Goal: Task Accomplishment & Management: Manage account settings

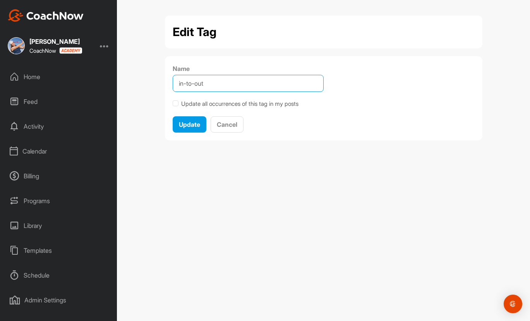
click at [221, 84] on input "in-to-out" at bounding box center [248, 83] width 151 height 17
type input "in-to-out path"
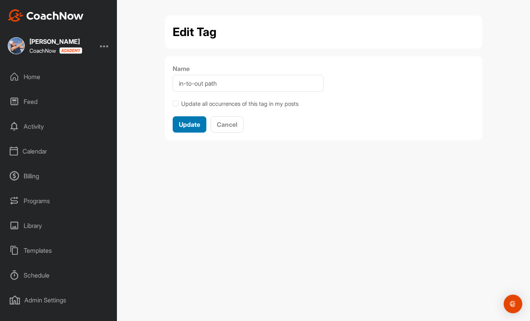
click at [186, 126] on span "Update" at bounding box center [189, 124] width 21 height 8
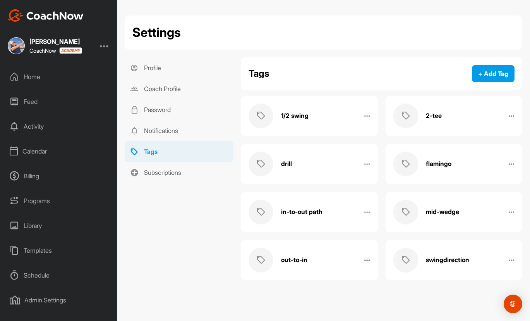
click at [365, 261] on icon at bounding box center [367, 260] width 6 height 6
click at [357, 290] on link "Edit Name" at bounding box center [348, 287] width 43 height 25
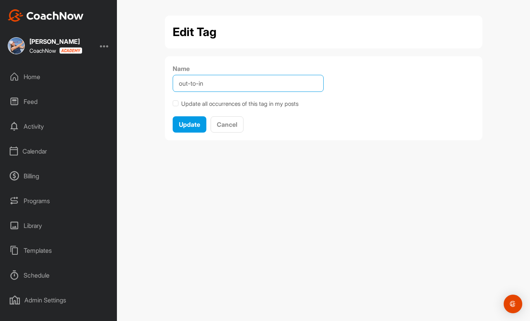
click at [216, 79] on input "Name" at bounding box center [248, 83] width 151 height 17
type input "out-to-in path"
click at [173, 116] on button "Update" at bounding box center [190, 124] width 34 height 17
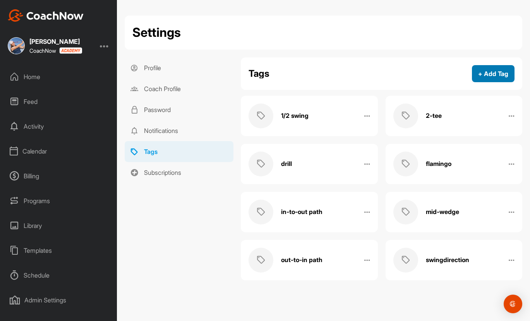
click at [486, 73] on button "+ Add Tag" at bounding box center [493, 73] width 43 height 17
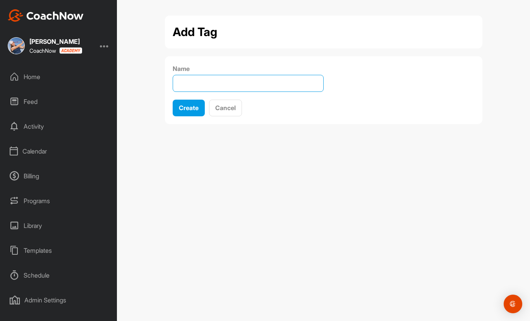
click at [273, 84] on input "Name" at bounding box center [248, 83] width 151 height 17
type input "t"
type input "fix the flip"
click at [173, 100] on button "Create" at bounding box center [189, 108] width 32 height 17
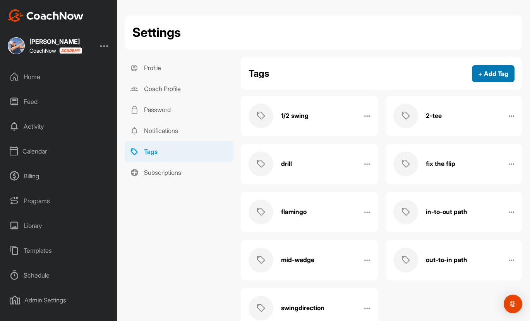
click at [488, 76] on button "+ Add Tag" at bounding box center [493, 73] width 43 height 17
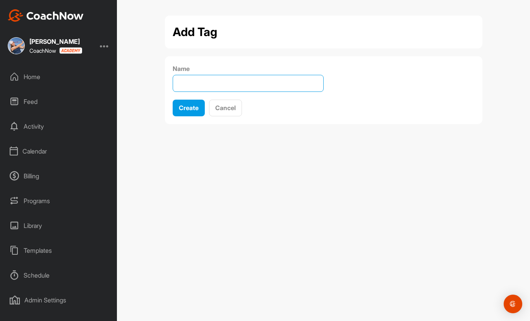
click at [253, 80] on input "Name" at bounding box center [248, 83] width 151 height 17
type input "body turn"
click at [173, 100] on button "Create" at bounding box center [189, 108] width 32 height 17
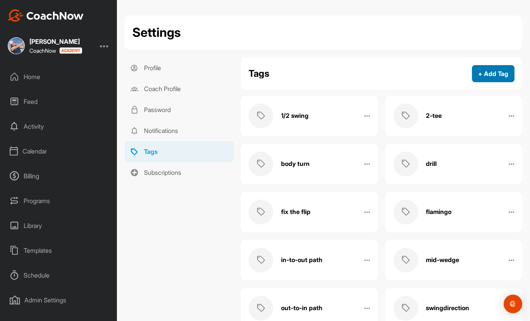
click at [479, 77] on button "+ Add Tag" at bounding box center [493, 73] width 43 height 17
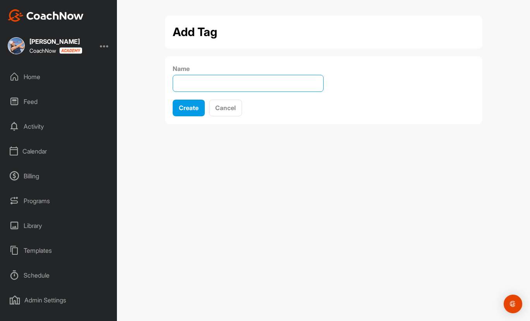
click at [247, 87] on input "Name" at bounding box center [248, 83] width 151 height 17
type input "warmup"
click at [173, 100] on button "Create" at bounding box center [189, 108] width 32 height 17
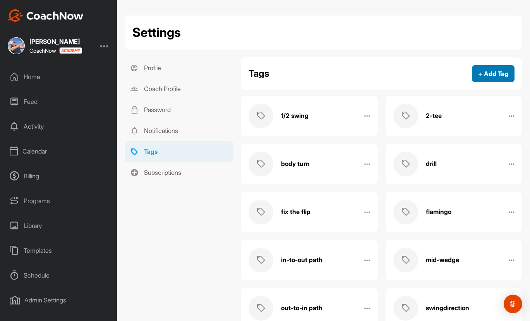
click at [477, 76] on button "+ Add Tag" at bounding box center [493, 73] width 43 height 17
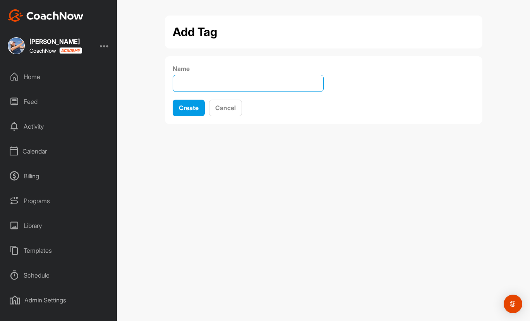
click at [290, 85] on input "Name" at bounding box center [248, 83] width 151 height 17
type input "clubface rotation"
click at [173, 100] on button "Create" at bounding box center [189, 108] width 32 height 17
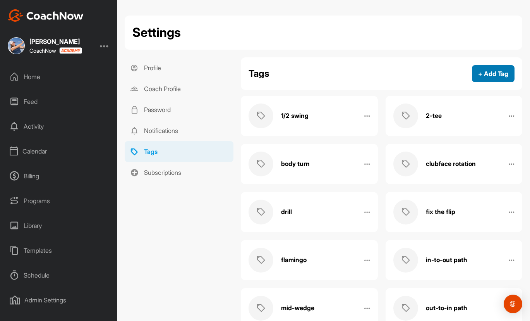
click at [490, 74] on button "+ Add Tag" at bounding box center [493, 73] width 43 height 17
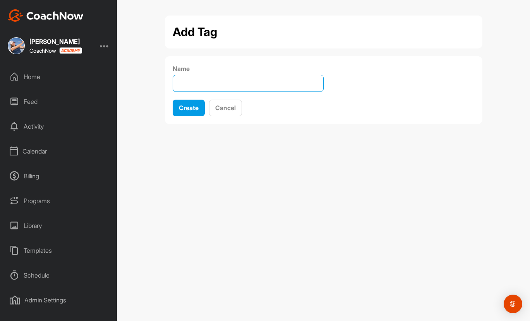
click at [191, 79] on input "Name" at bounding box center [248, 83] width 151 height 17
type input "low point"
click at [173, 100] on button "Create" at bounding box center [189, 108] width 32 height 17
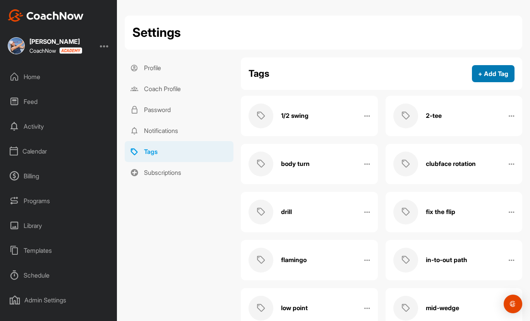
click at [476, 73] on button "+ Add Tag" at bounding box center [493, 73] width 43 height 17
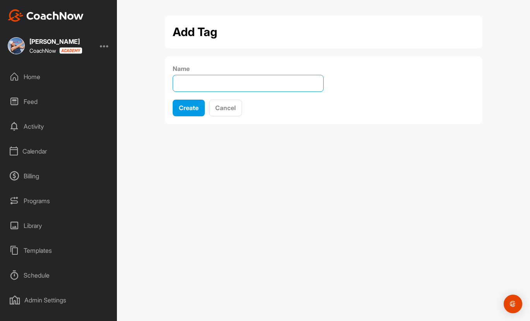
click at [258, 87] on input "Name" at bounding box center [248, 83] width 151 height 17
type input "solid contact"
click at [173, 100] on button "Create" at bounding box center [189, 108] width 32 height 17
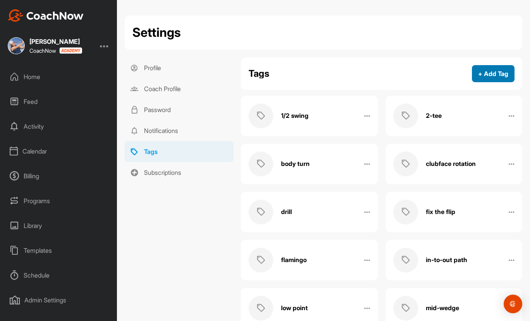
click at [491, 72] on button "+ Add Tag" at bounding box center [493, 73] width 43 height 17
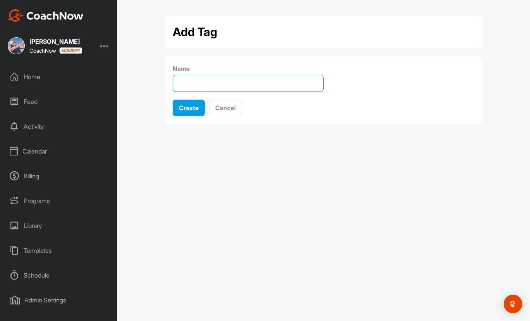
click at [259, 84] on input "Name" at bounding box center [248, 83] width 151 height 17
type input "top of backswing"
click at [173, 100] on button "Create" at bounding box center [189, 108] width 32 height 17
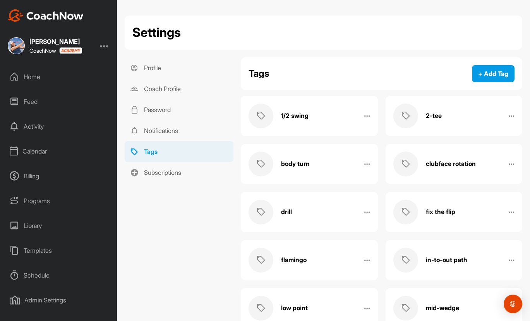
click at [41, 228] on div "Library" at bounding box center [58, 225] width 109 height 19
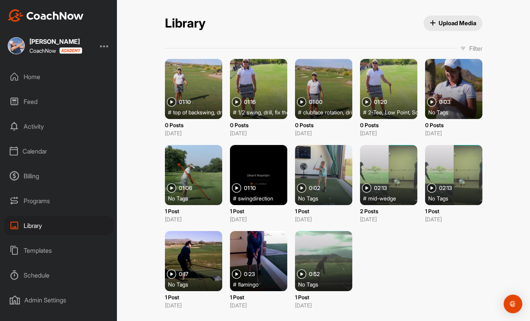
click at [469, 48] on p "Filter" at bounding box center [475, 48] width 13 height 9
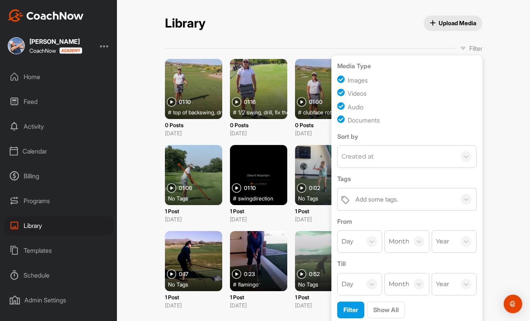
click at [469, 48] on p "Filter" at bounding box center [475, 48] width 13 height 9
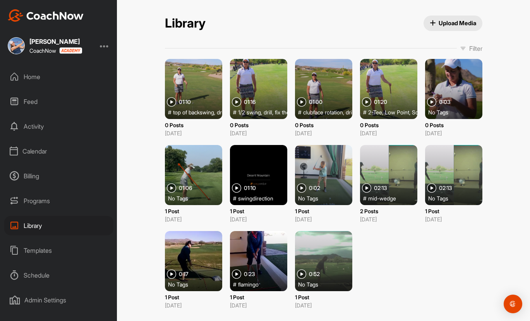
click at [36, 248] on div "Templates" at bounding box center [58, 250] width 109 height 19
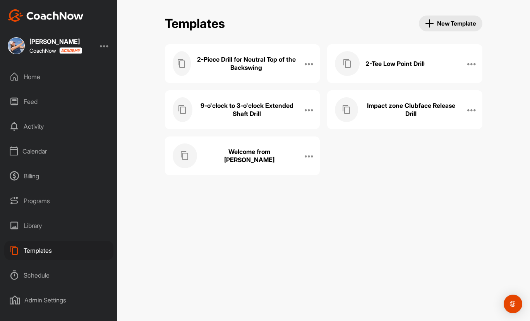
click at [283, 108] on h3 "9-o'clock to 3-o'clock Extended Shaft Drill" at bounding box center [247, 109] width 98 height 16
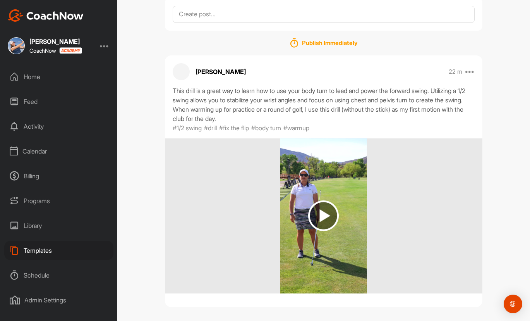
scroll to position [123, 0]
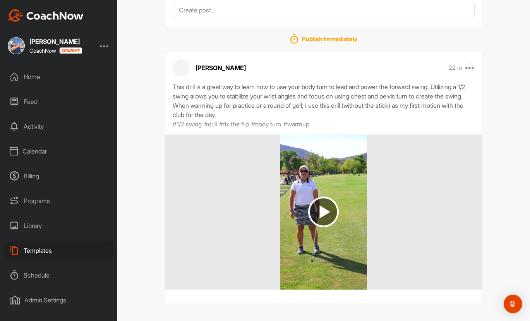
click at [470, 68] on icon at bounding box center [470, 67] width 9 height 9
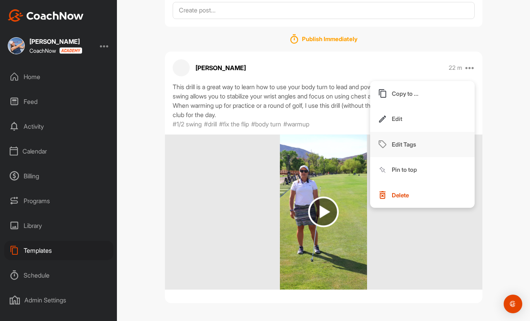
click at [422, 149] on button "Edit Tags" at bounding box center [422, 145] width 105 height 26
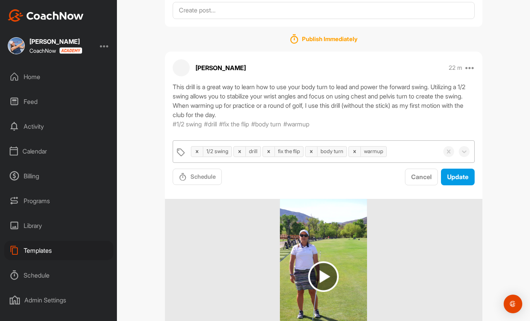
click at [404, 154] on div "1/2 swing drill fix the flip body turn warmup" at bounding box center [313, 152] width 252 height 22
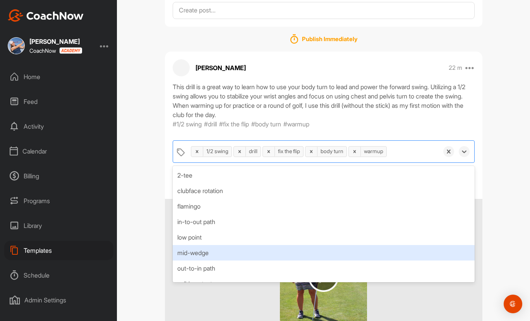
click at [250, 251] on div "mid-wedge" at bounding box center [324, 252] width 302 height 15
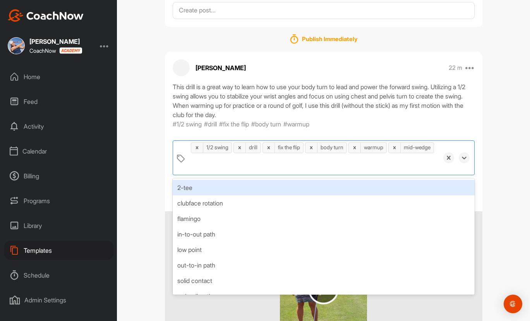
click at [510, 168] on div "9-o'clock to 3-o'clock Extended Shaft Drill Templates / 9-o'clock to 3-o'clock …" at bounding box center [323, 160] width 413 height 321
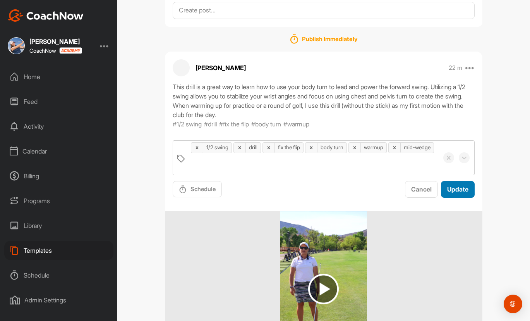
click at [455, 189] on span "Update" at bounding box center [457, 189] width 21 height 8
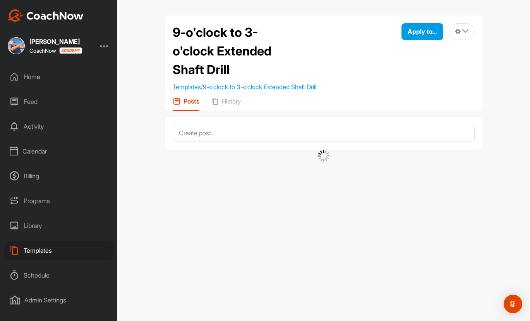
scroll to position [0, 0]
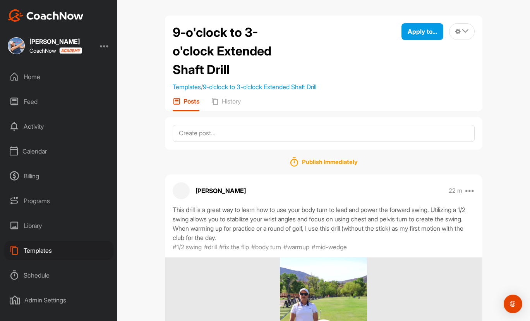
click at [105, 45] on div at bounding box center [104, 45] width 9 height 9
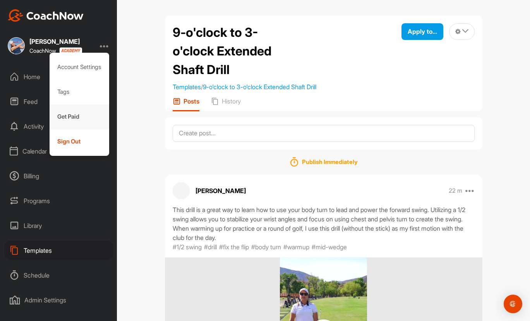
click at [73, 119] on div "Get Paid" at bounding box center [80, 116] width 60 height 25
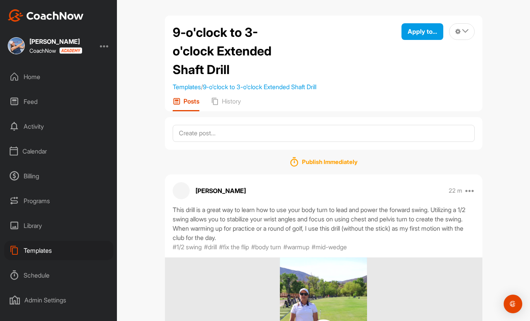
click at [106, 47] on div at bounding box center [104, 45] width 9 height 9
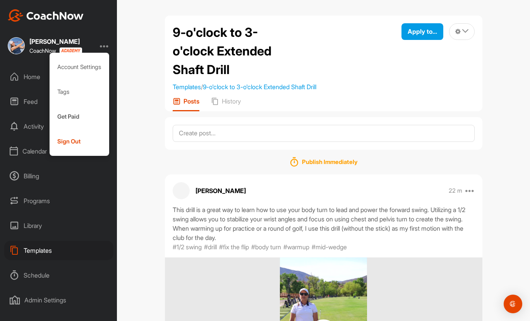
click at [316, 36] on div "9-o'clock to 3-o'clock Extended Shaft Drill" at bounding box center [245, 51] width 144 height 56
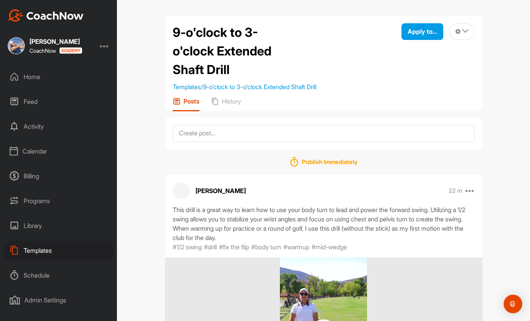
click at [37, 76] on div "Home" at bounding box center [58, 76] width 109 height 19
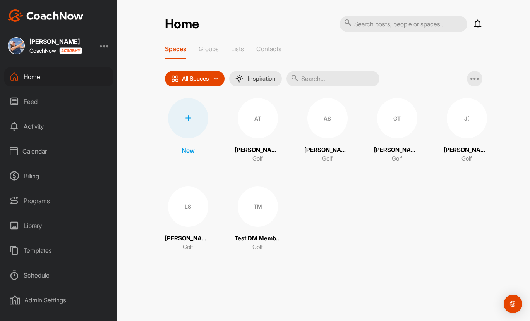
click at [252, 214] on div "TM" at bounding box center [258, 206] width 40 height 40
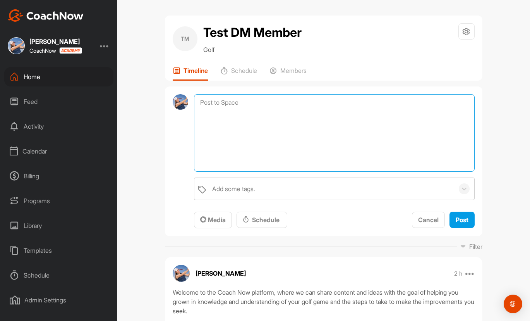
click at [252, 105] on textarea at bounding box center [334, 132] width 280 height 77
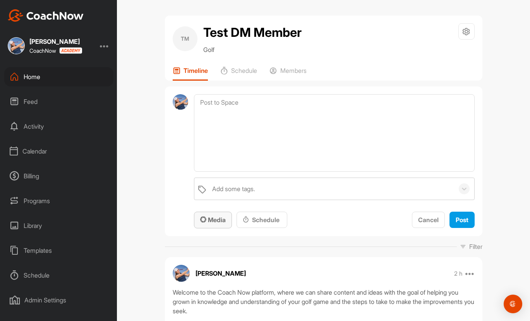
click at [213, 220] on span "Media" at bounding box center [213, 220] width 26 height 8
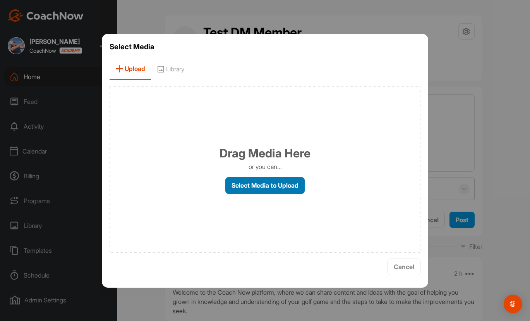
click at [258, 188] on label "Select Media to Upload" at bounding box center [264, 185] width 79 height 17
click at [0, 0] on input "Select Media to Upload" at bounding box center [0, 0] width 0 height 0
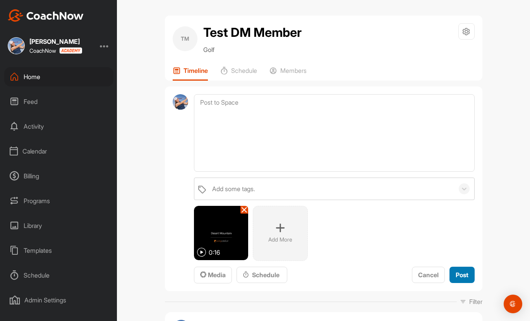
click at [461, 273] on span "Post" at bounding box center [462, 275] width 13 height 8
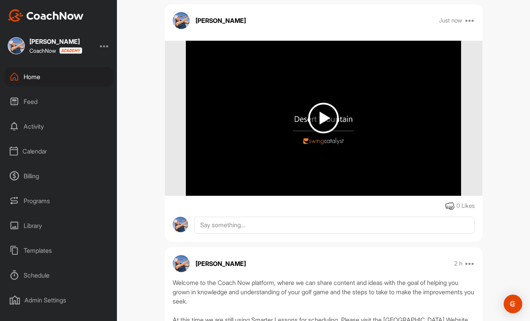
scroll to position [116, 0]
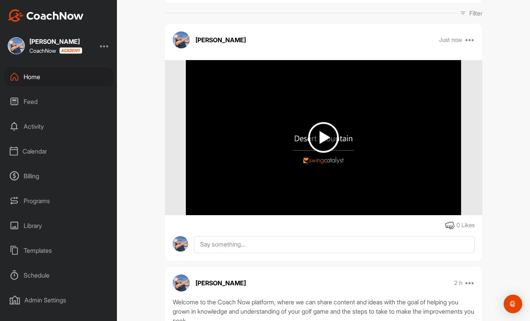
click at [322, 138] on img at bounding box center [323, 137] width 31 height 31
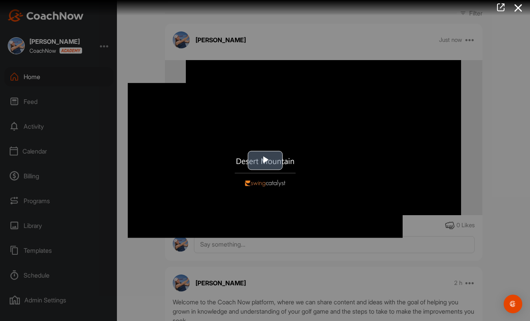
click at [265, 160] on span "Video Player" at bounding box center [265, 160] width 0 height 0
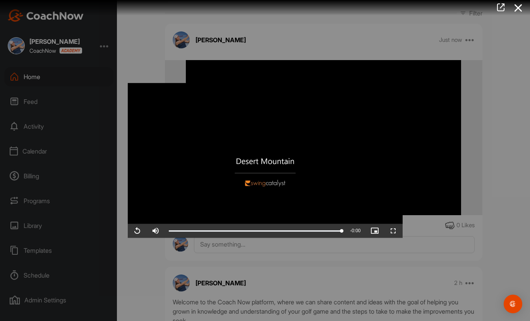
click at [373, 103] on video "Video Player" at bounding box center [265, 160] width 275 height 155
click at [522, 7] on icon at bounding box center [519, 8] width 18 height 14
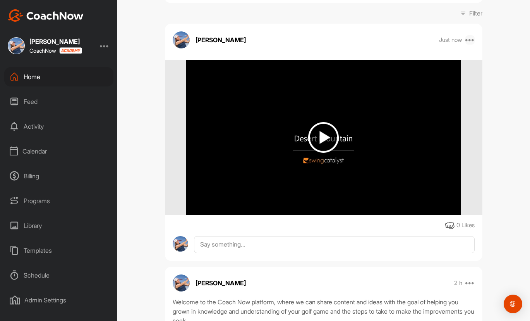
click at [467, 41] on icon at bounding box center [470, 39] width 9 height 9
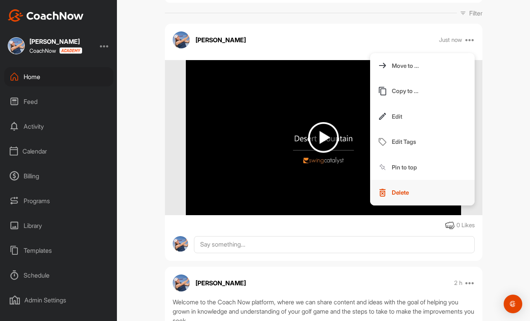
click at [396, 189] on p "Delete" at bounding box center [400, 192] width 17 height 8
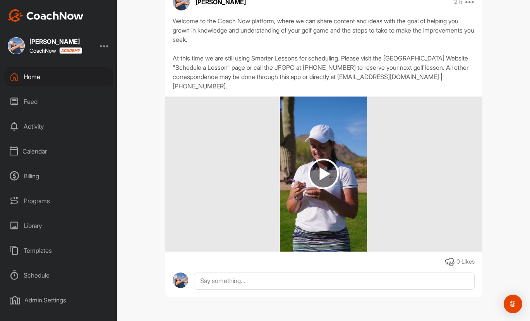
scroll to position [0, 0]
